Goal: Information Seeking & Learning: Learn about a topic

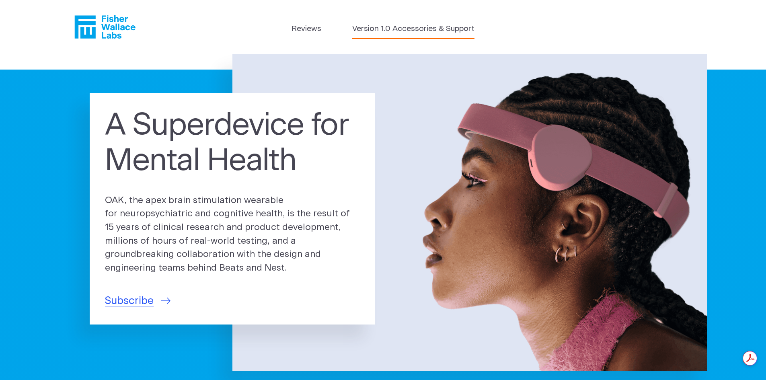
click at [373, 31] on link "Version 1.0 Accessories & Support" at bounding box center [413, 29] width 122 height 12
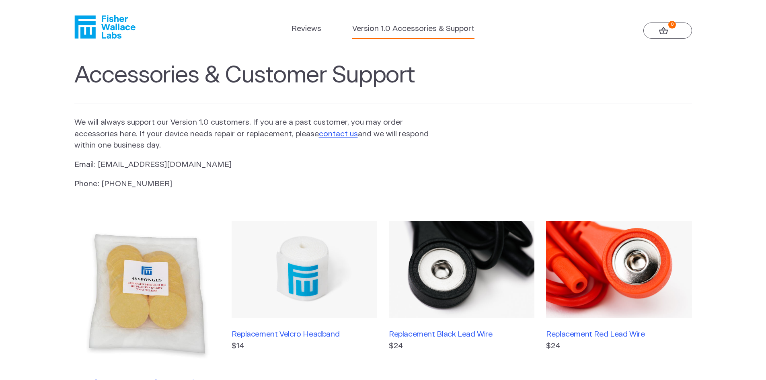
click at [671, 26] on strong "0" at bounding box center [672, 25] width 8 height 8
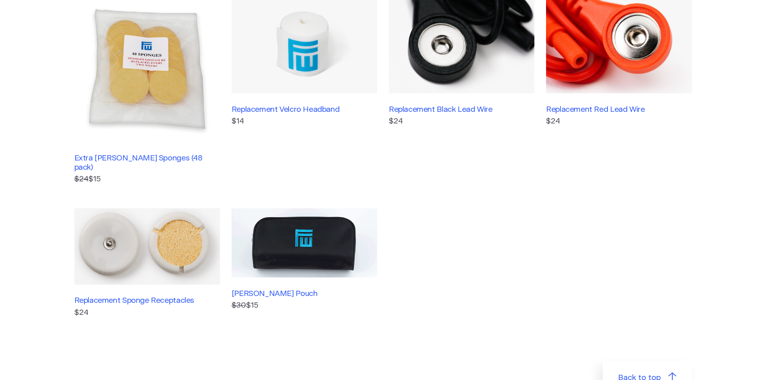
scroll to position [241, 0]
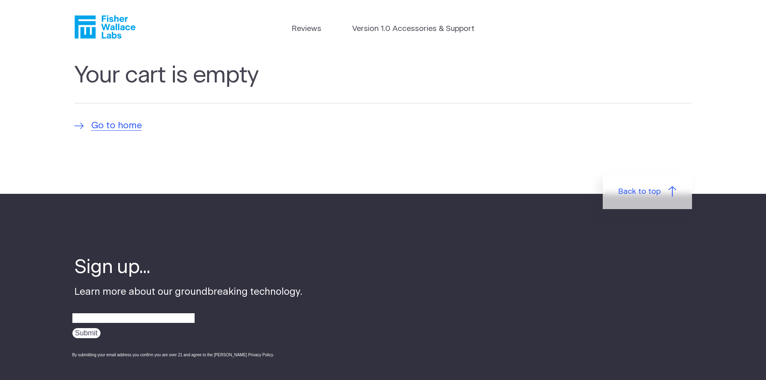
click at [113, 134] on section "Your cart is empty Go to home" at bounding box center [383, 124] width 766 height 140
click at [116, 128] on span "Go to home" at bounding box center [116, 126] width 51 height 14
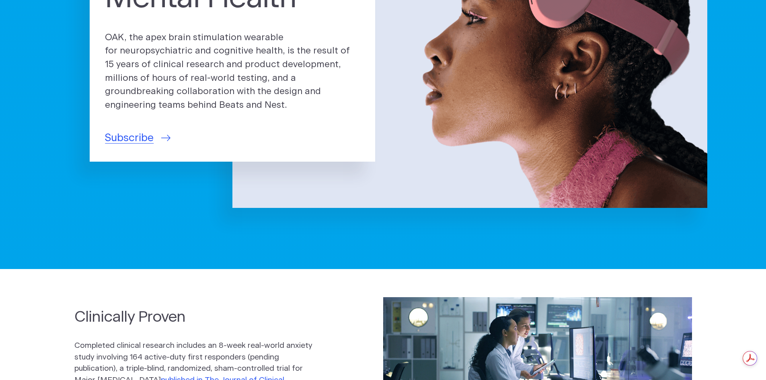
scroll to position [40, 0]
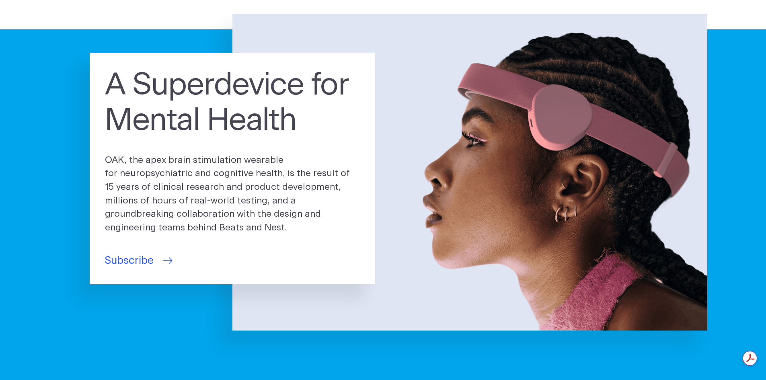
click at [146, 261] on span "Subscribe" at bounding box center [129, 261] width 49 height 16
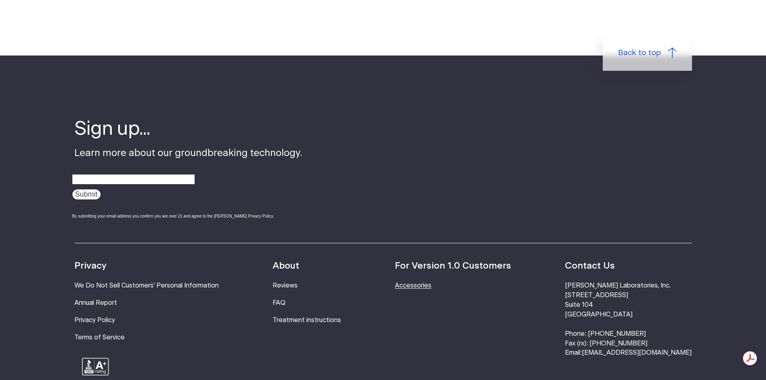
scroll to position [0, 0]
click at [296, 298] on li "FAQ" at bounding box center [307, 303] width 68 height 10
click at [285, 300] on link "FAQ" at bounding box center [279, 303] width 13 height 6
